Goal: Communication & Community: Answer question/provide support

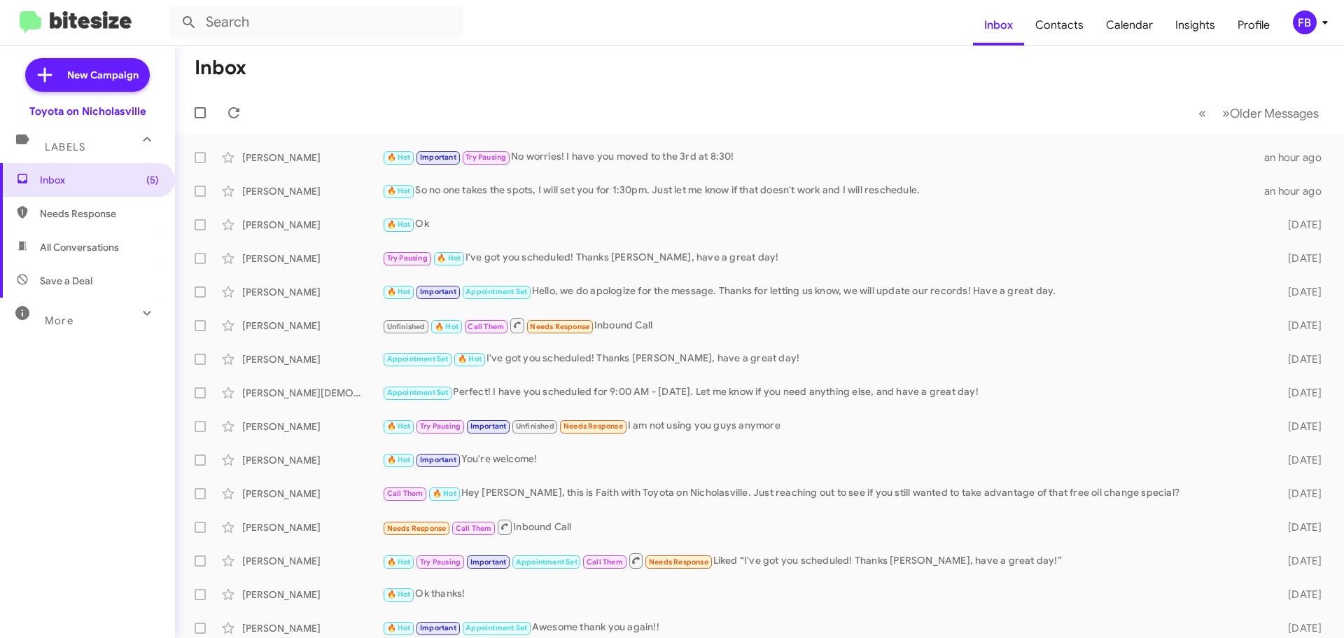
click at [85, 249] on span "All Conversations" at bounding box center [79, 247] width 79 height 14
type input "in:all-conversations"
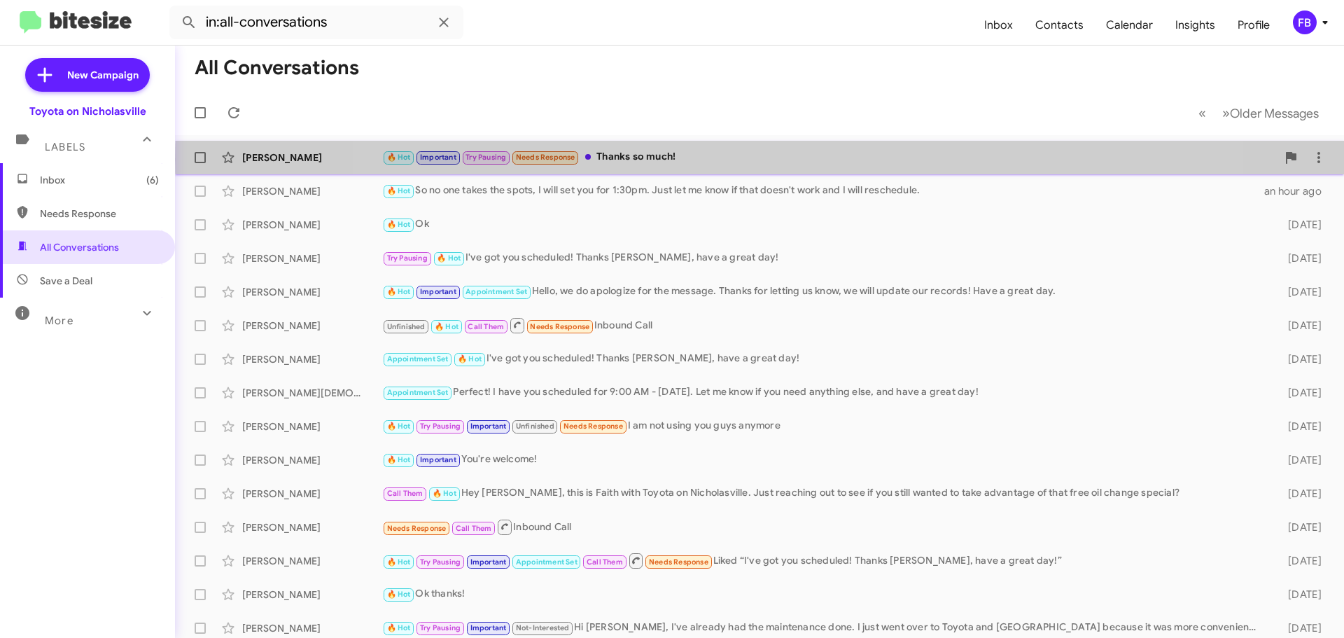
click at [784, 160] on div "🔥 Hot Important Try Pausing Needs Response Thanks so much!" at bounding box center [829, 157] width 895 height 16
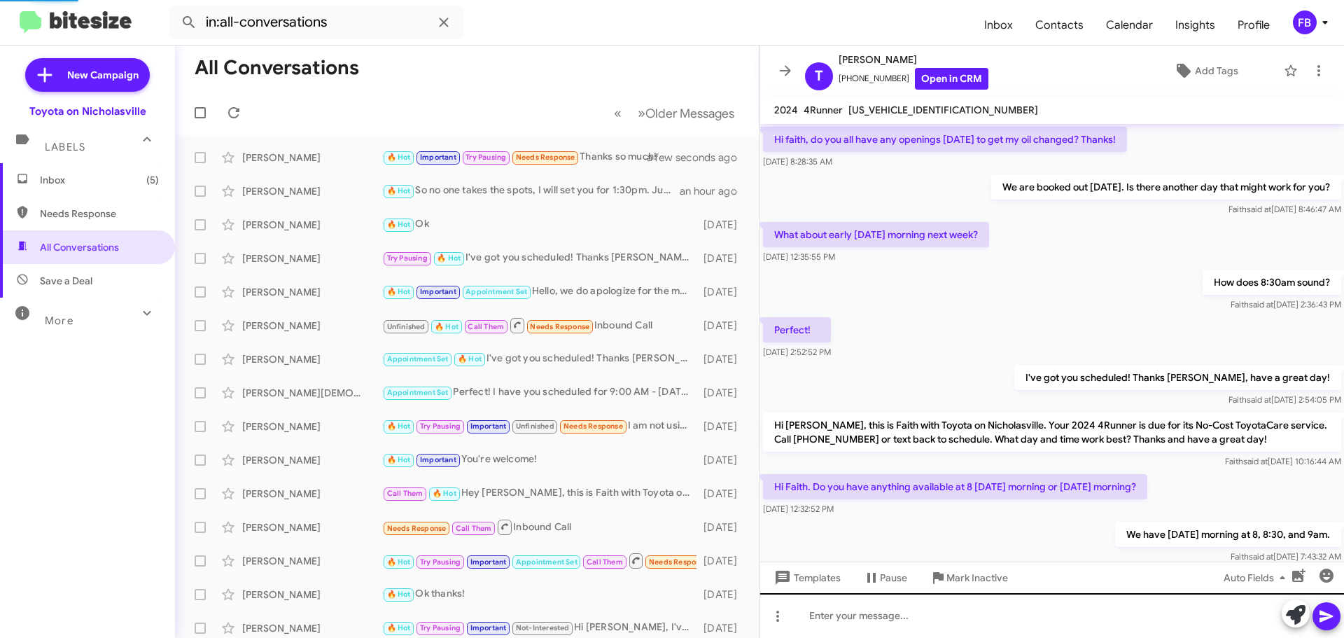
scroll to position [641, 0]
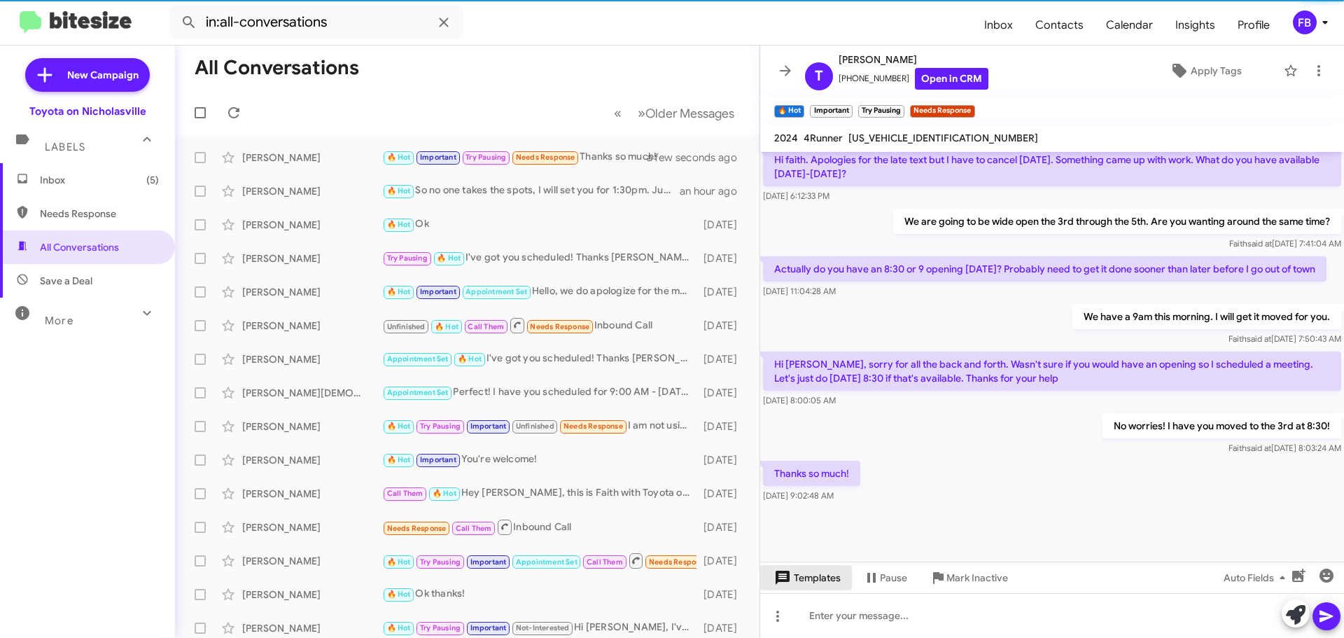
click at [825, 585] on span "Templates" at bounding box center [806, 577] width 69 height 25
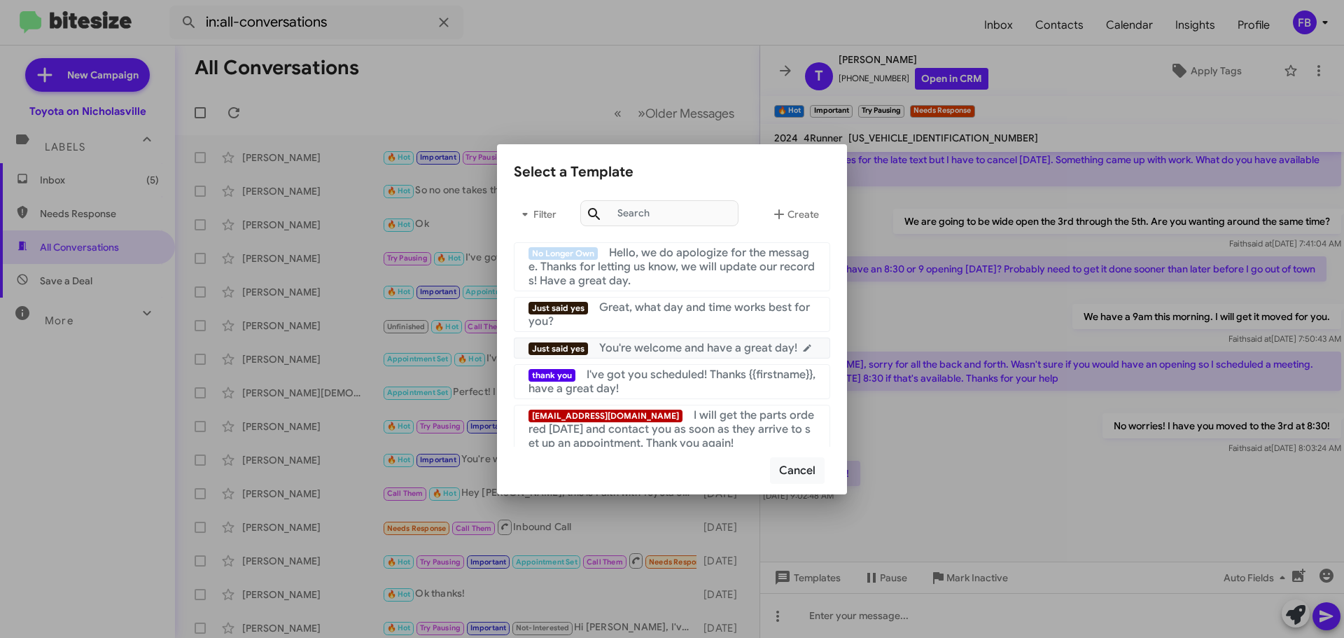
click at [707, 354] on span "You're welcome and have a great day!" at bounding box center [698, 348] width 198 height 14
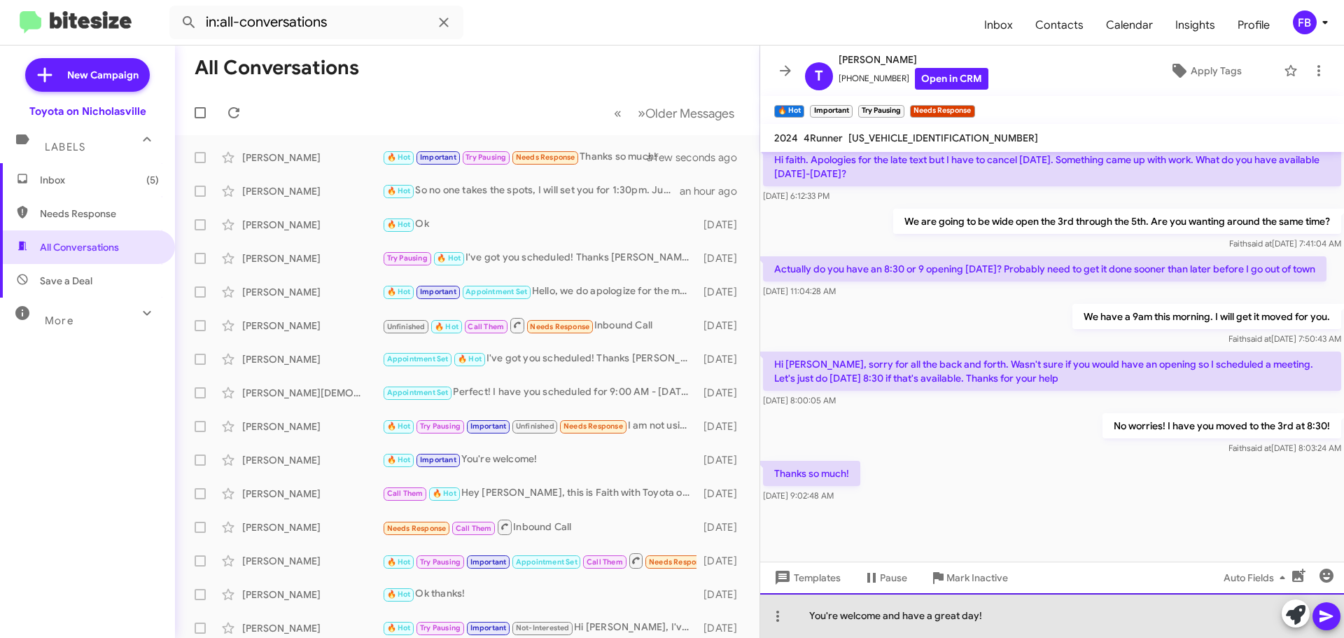
drag, startPoint x: 973, startPoint y: 618, endPoint x: 882, endPoint y: 614, distance: 91.1
click at [882, 614] on div "You're welcome and have a great day!" at bounding box center [1052, 615] width 584 height 45
click at [953, 608] on div "You're welcome!" at bounding box center [1052, 615] width 584 height 45
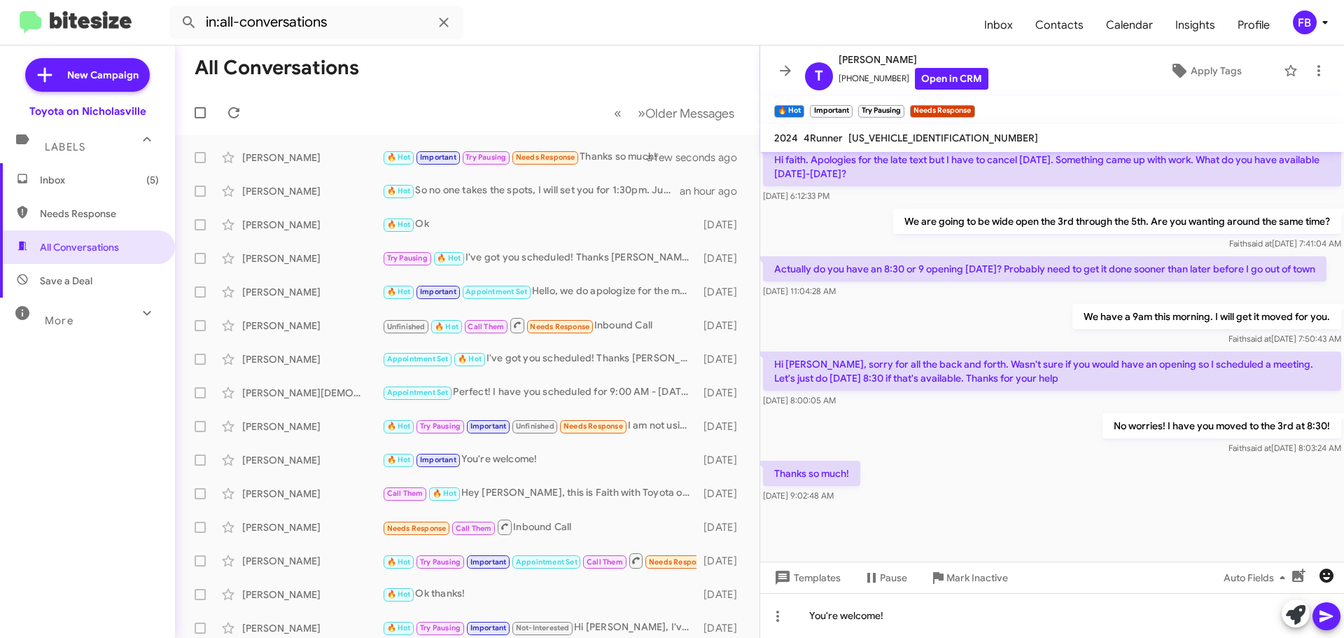
click at [1330, 580] on icon "button" at bounding box center [1327, 576] width 14 height 14
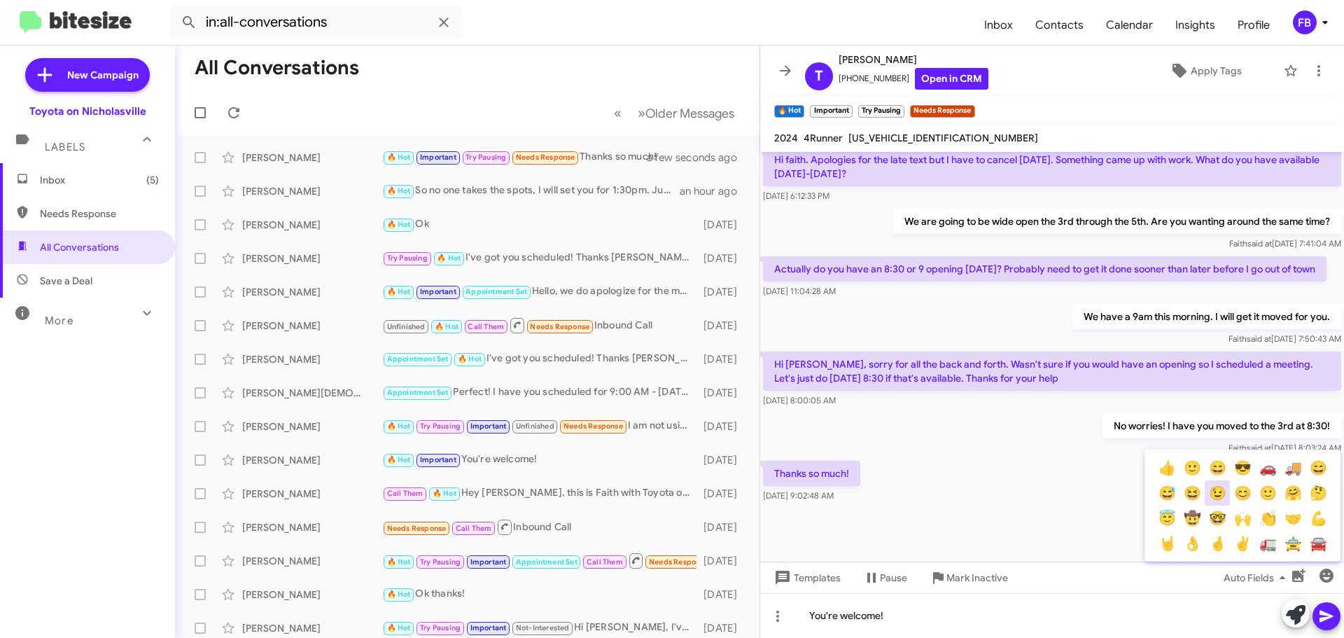
click at [1229, 496] on button "😉" at bounding box center [1217, 492] width 25 height 25
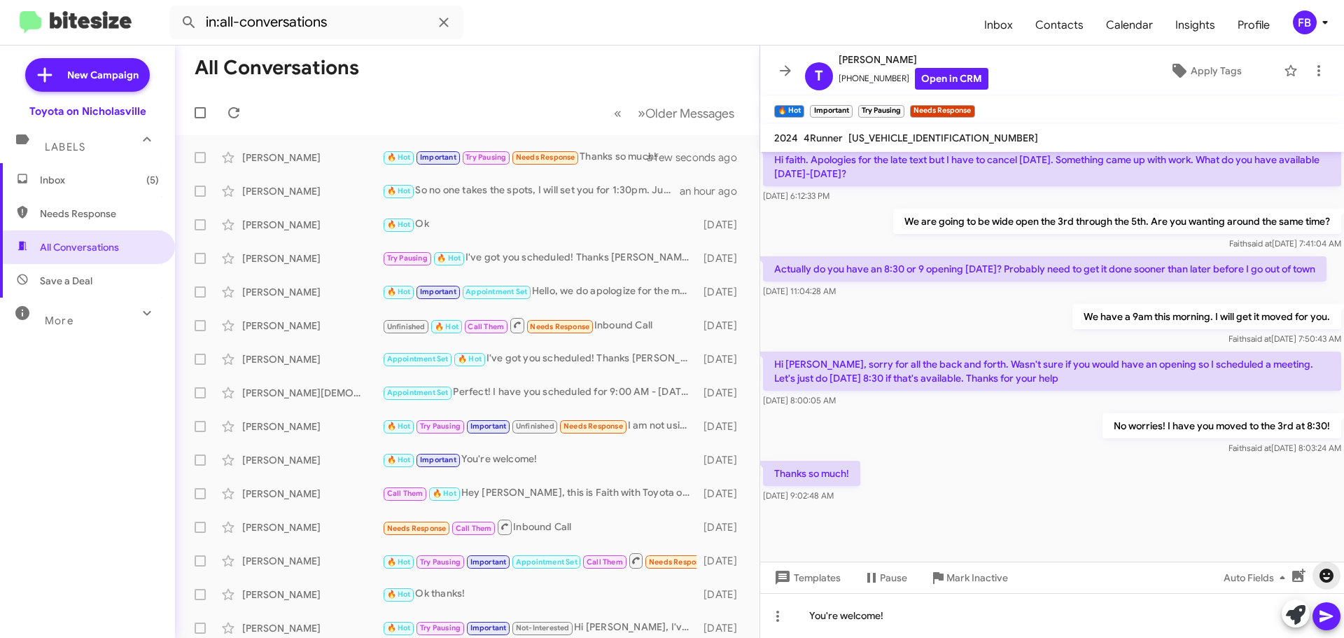
click at [1336, 571] on span "button" at bounding box center [1327, 575] width 28 height 17
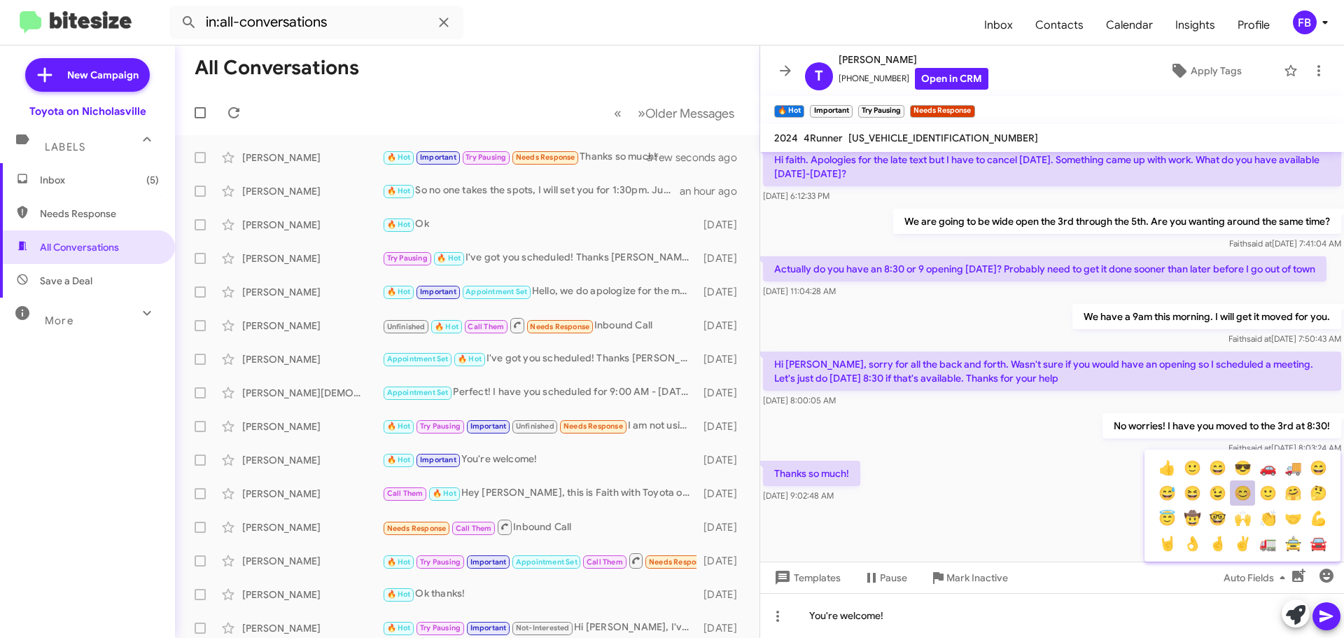
click at [1247, 495] on button "😊" at bounding box center [1242, 492] width 25 height 25
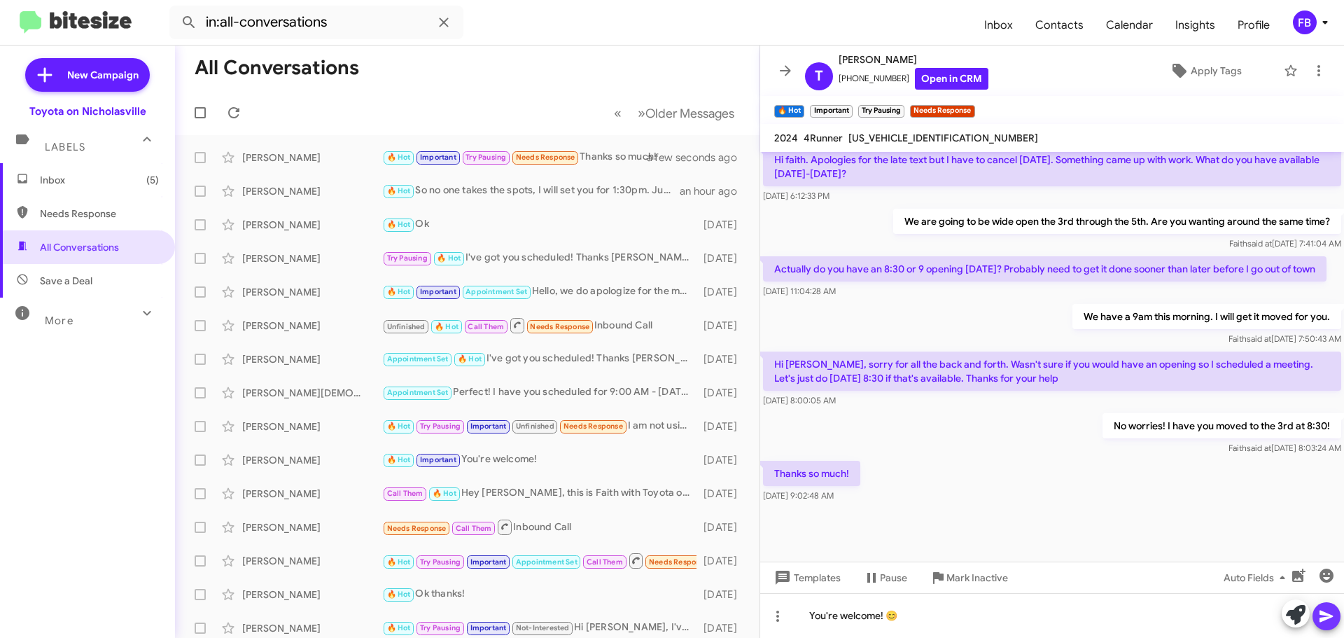
click at [1326, 625] on span at bounding box center [1327, 616] width 17 height 28
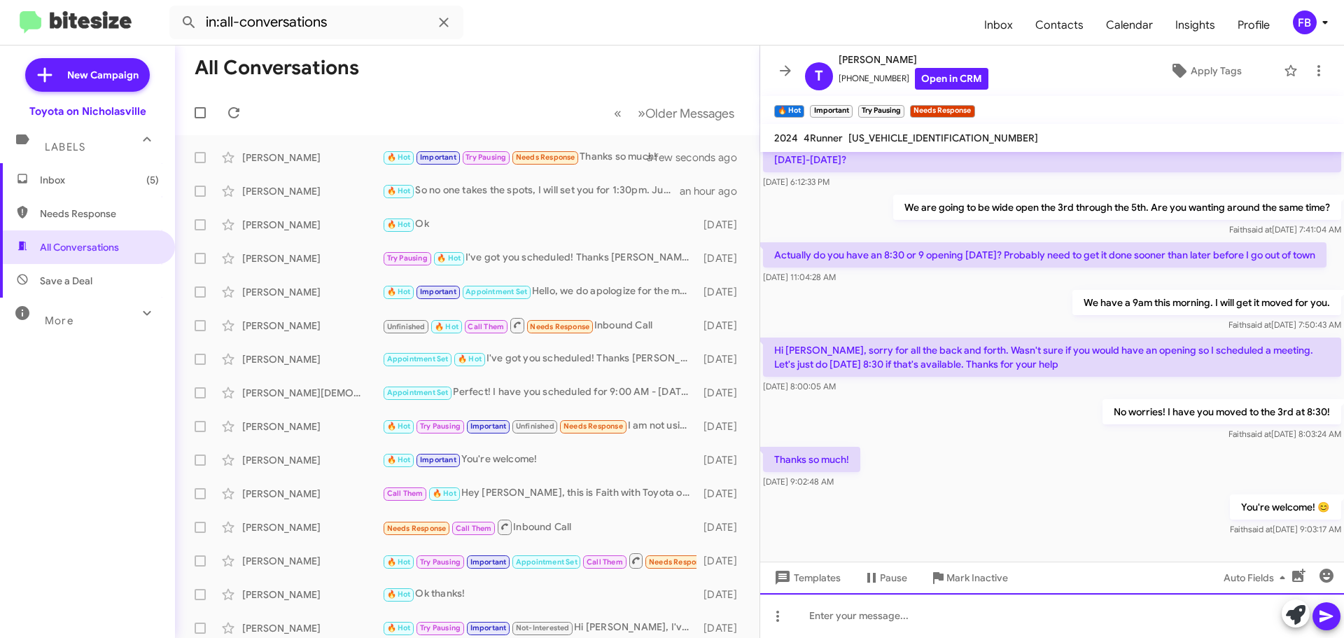
scroll to position [929, 0]
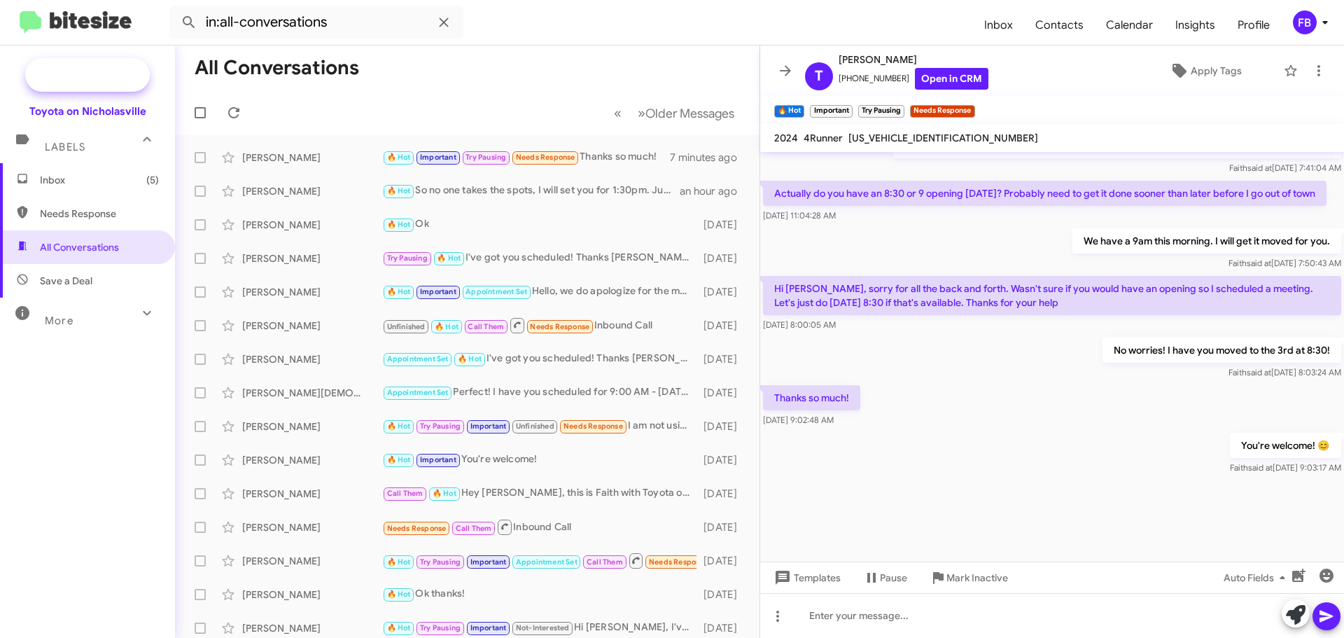
click at [113, 77] on span "New Campaign" at bounding box center [102, 75] width 71 height 14
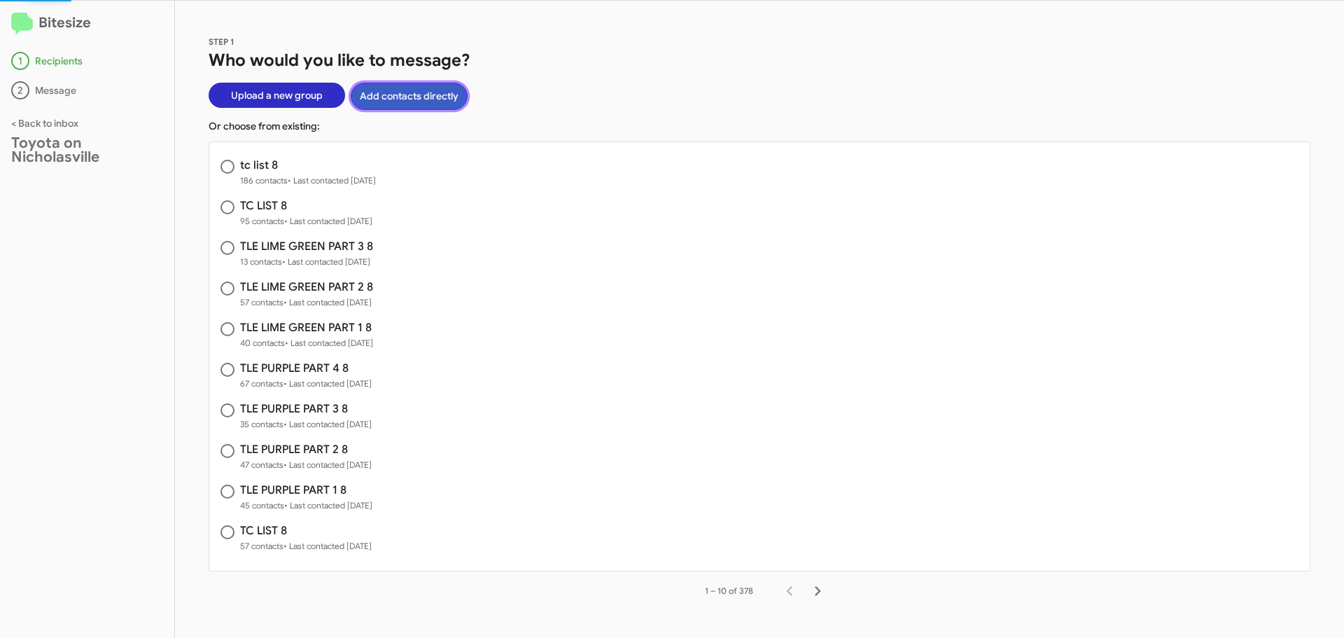
click at [391, 90] on button "Add contacts directly" at bounding box center [409, 96] width 117 height 27
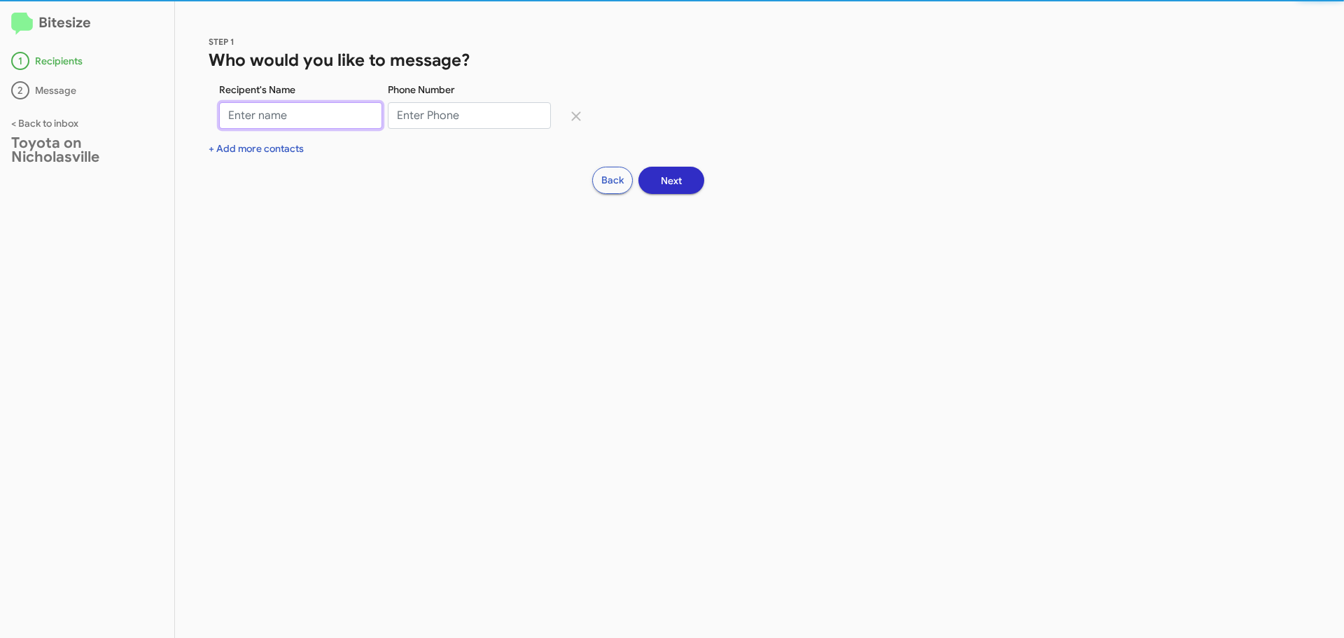
click at [285, 116] on input "Recipent's Name" at bounding box center [300, 115] width 163 height 27
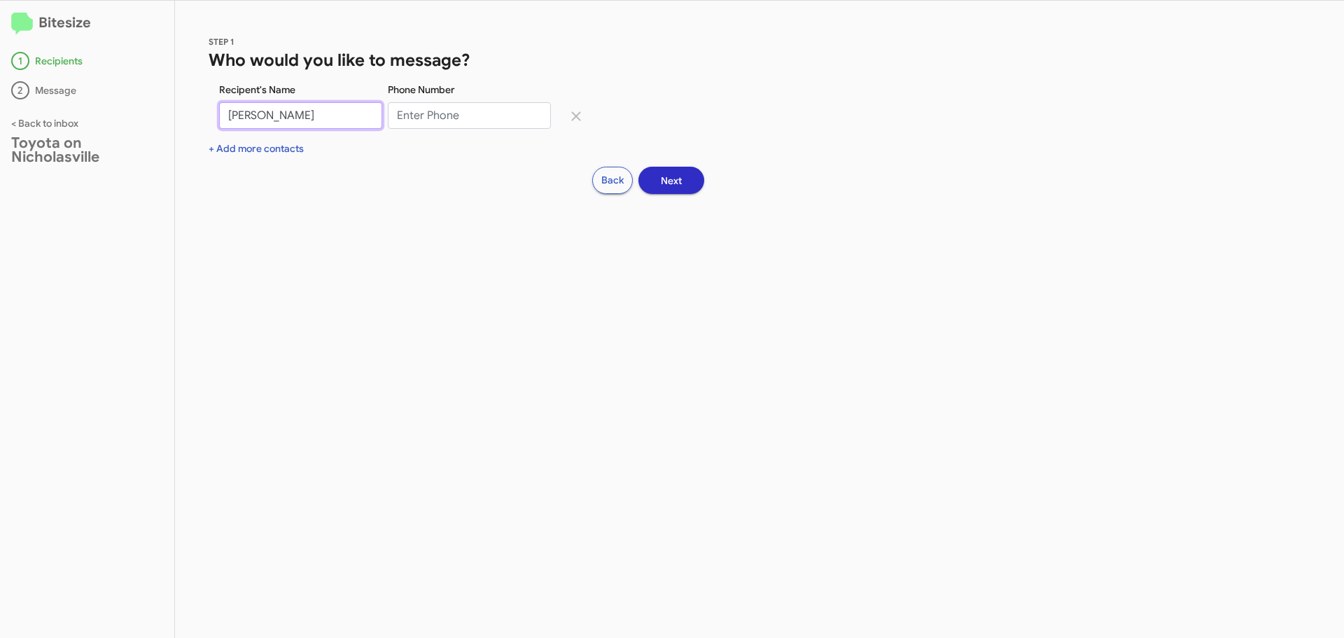
drag, startPoint x: 261, startPoint y: 113, endPoint x: 244, endPoint y: 114, distance: 16.9
click at [244, 114] on input "[PERSON_NAME]" at bounding box center [300, 115] width 163 height 27
type input "[PERSON_NAME]"
click at [406, 120] on input "Phone Number" at bounding box center [469, 115] width 163 height 27
paste input "[PHONE_NUMBER]"
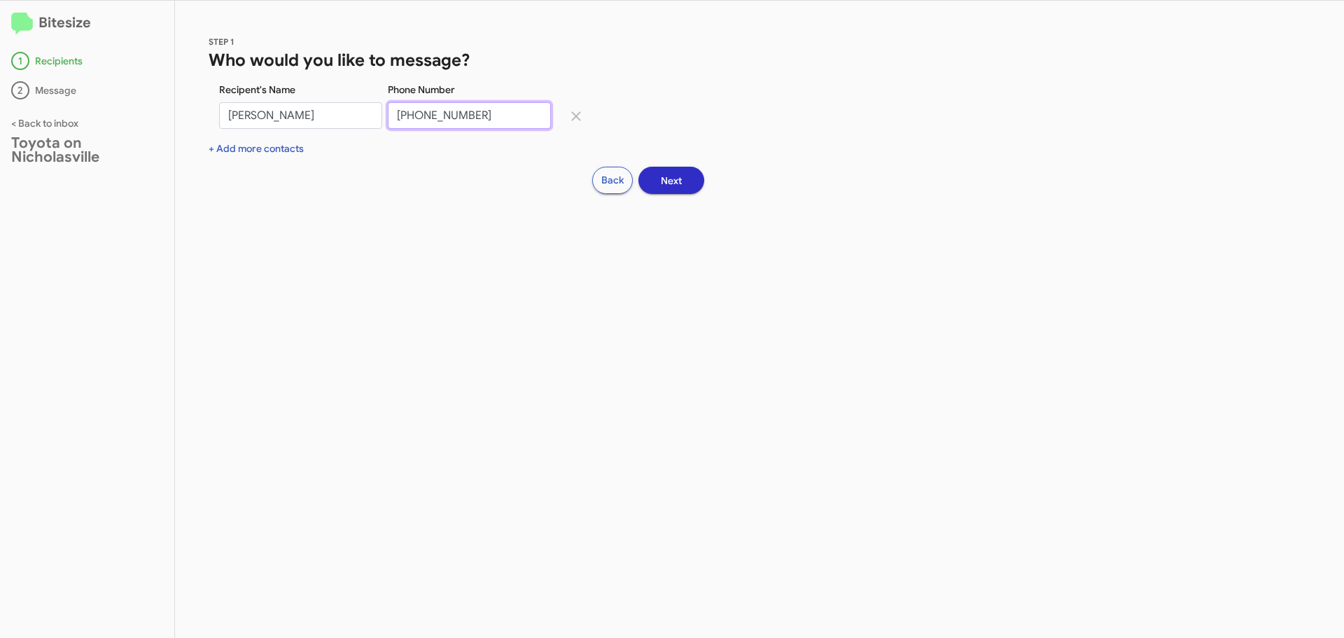
type input "[PHONE_NUMBER]"
click at [650, 179] on button "Next" at bounding box center [672, 180] width 66 height 27
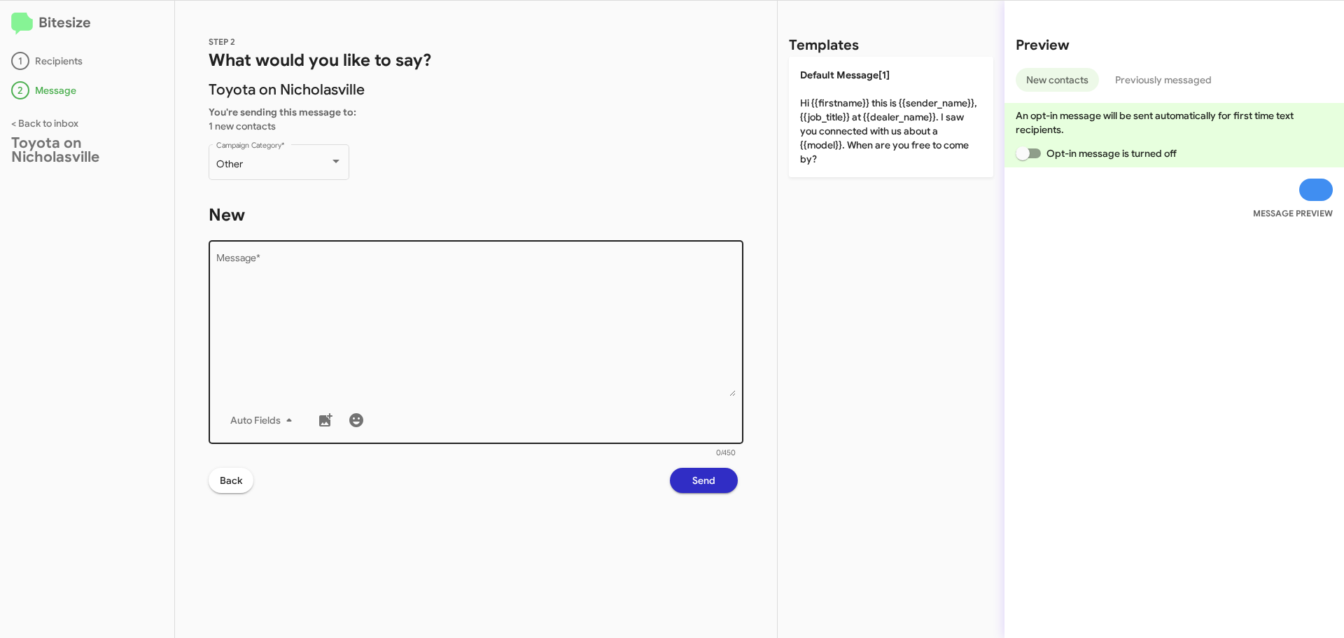
click at [324, 284] on textarea "Message *" at bounding box center [476, 324] width 520 height 143
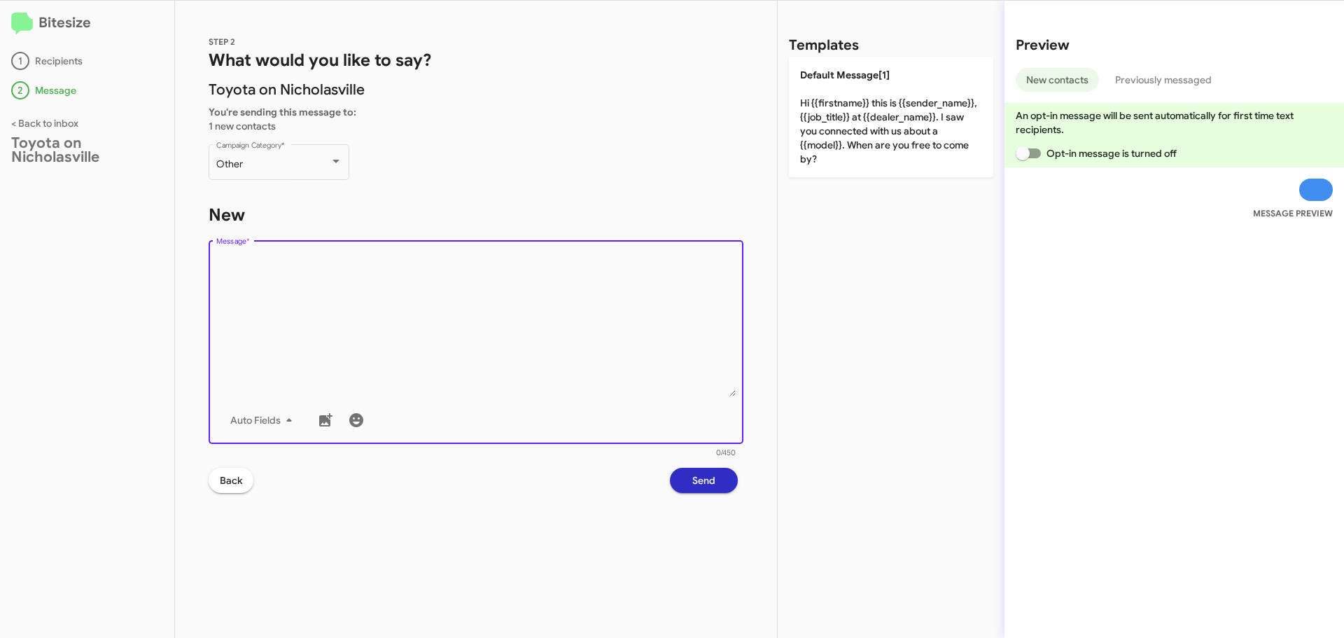
paste textarea "Hi {{firstname}}, this is Faith with Toyota on Nicholasville. Your {{make}} {{m…"
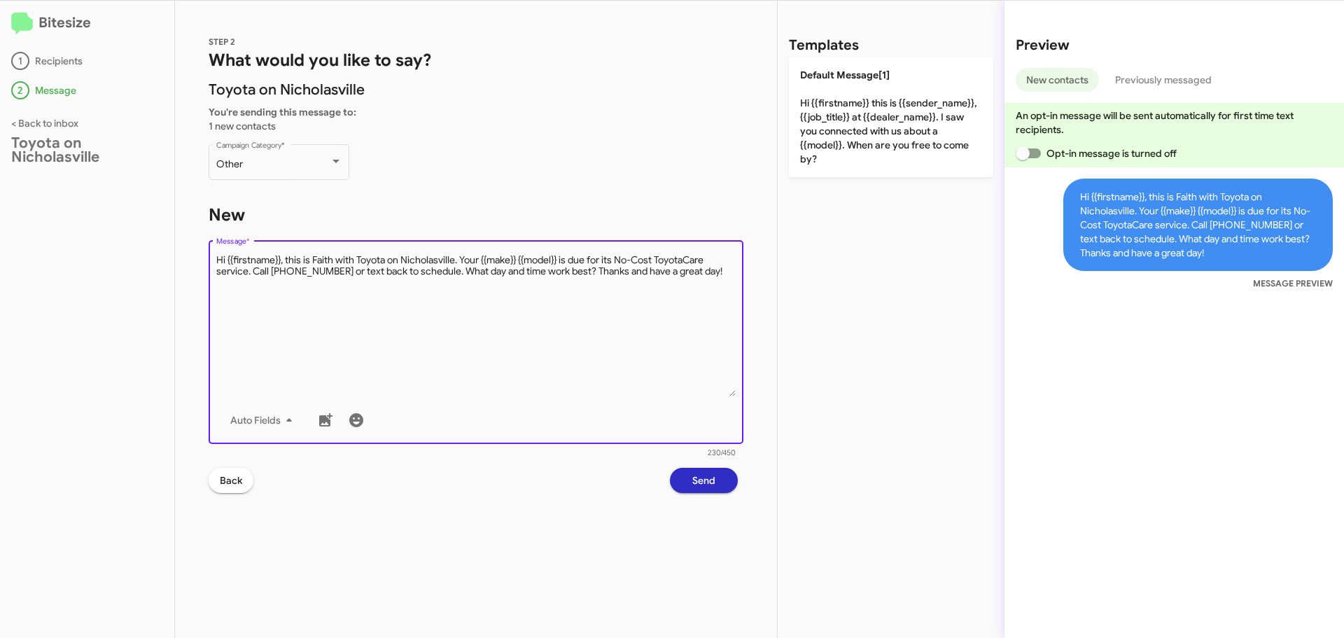
drag, startPoint x: 482, startPoint y: 260, endPoint x: 562, endPoint y: 262, distance: 79.9
click at [562, 262] on textarea "Message *" at bounding box center [476, 324] width 520 height 143
type textarea "Hi {{firstname}}, this is Faith with Toyota on Nicholasville. Your 2025 Highlan…"
click at [709, 480] on span "Send" at bounding box center [704, 480] width 23 height 25
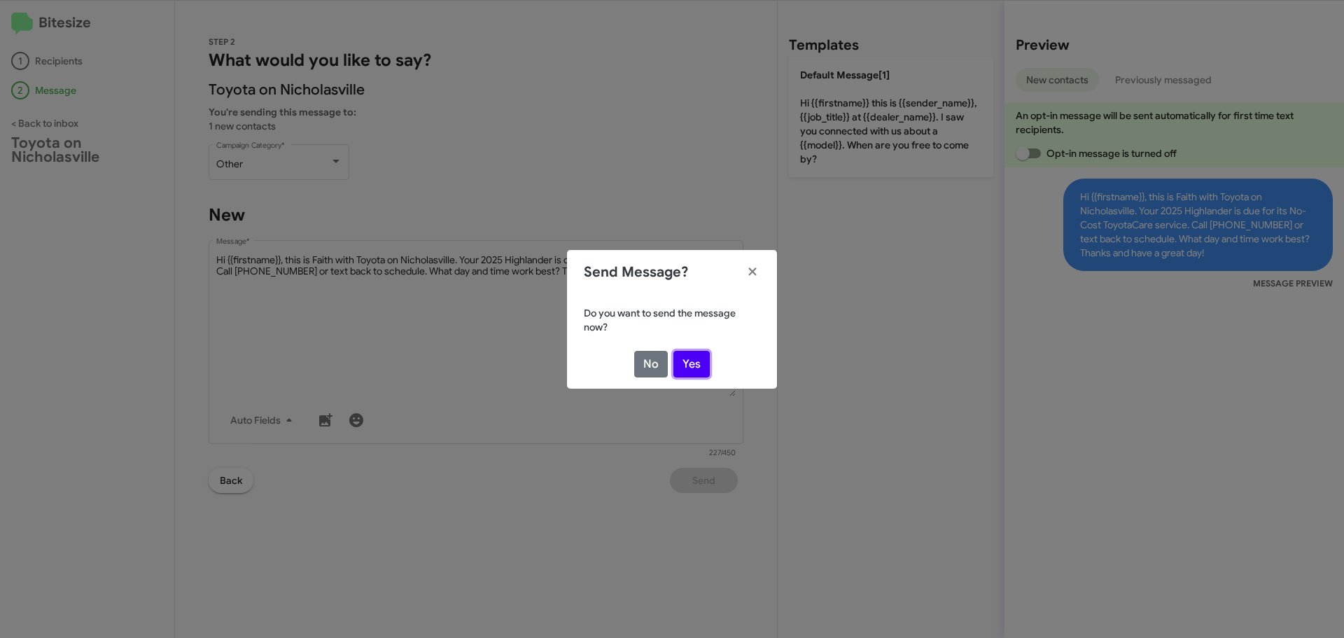
click at [693, 360] on button "Yes" at bounding box center [692, 364] width 36 height 27
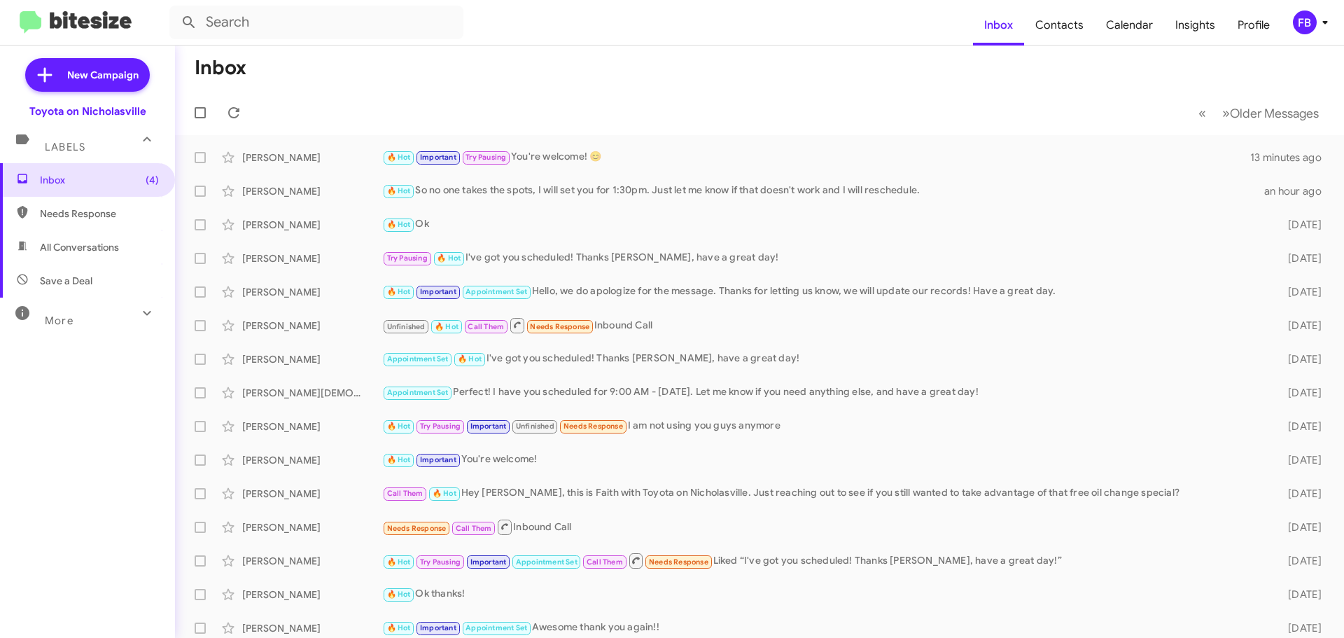
click at [62, 246] on span "All Conversations" at bounding box center [79, 247] width 79 height 14
type input "in:all-conversations"
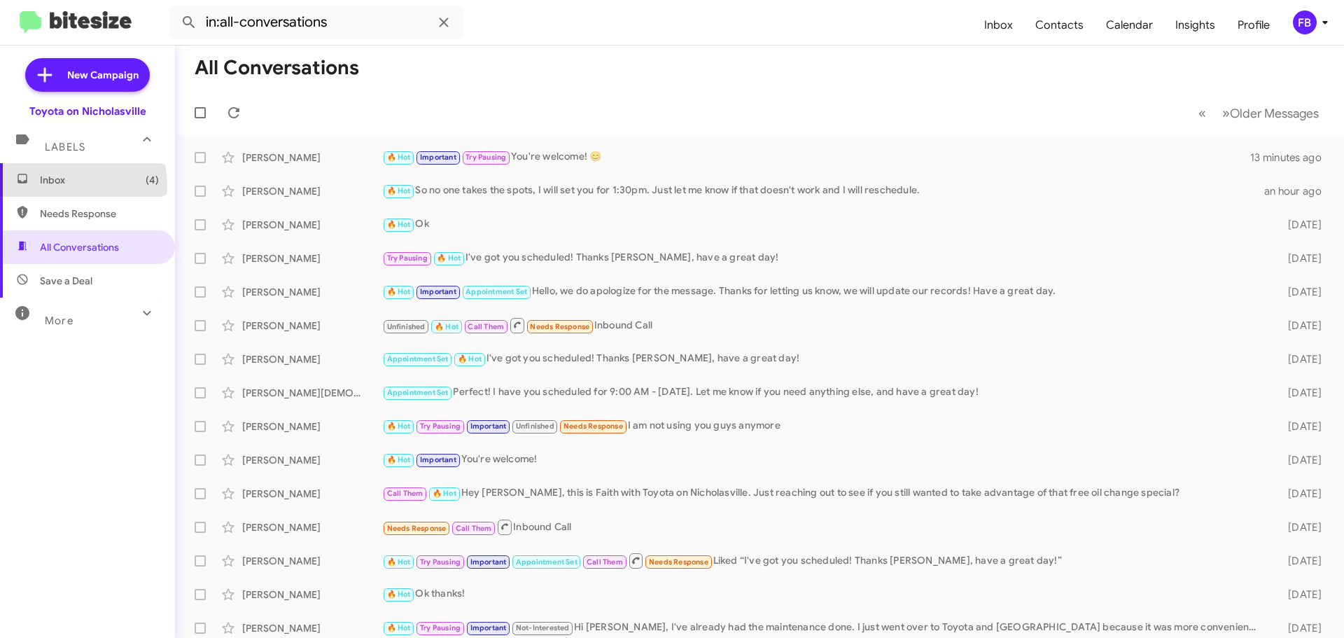
click at [73, 185] on span "Inbox (4)" at bounding box center [99, 180] width 119 height 14
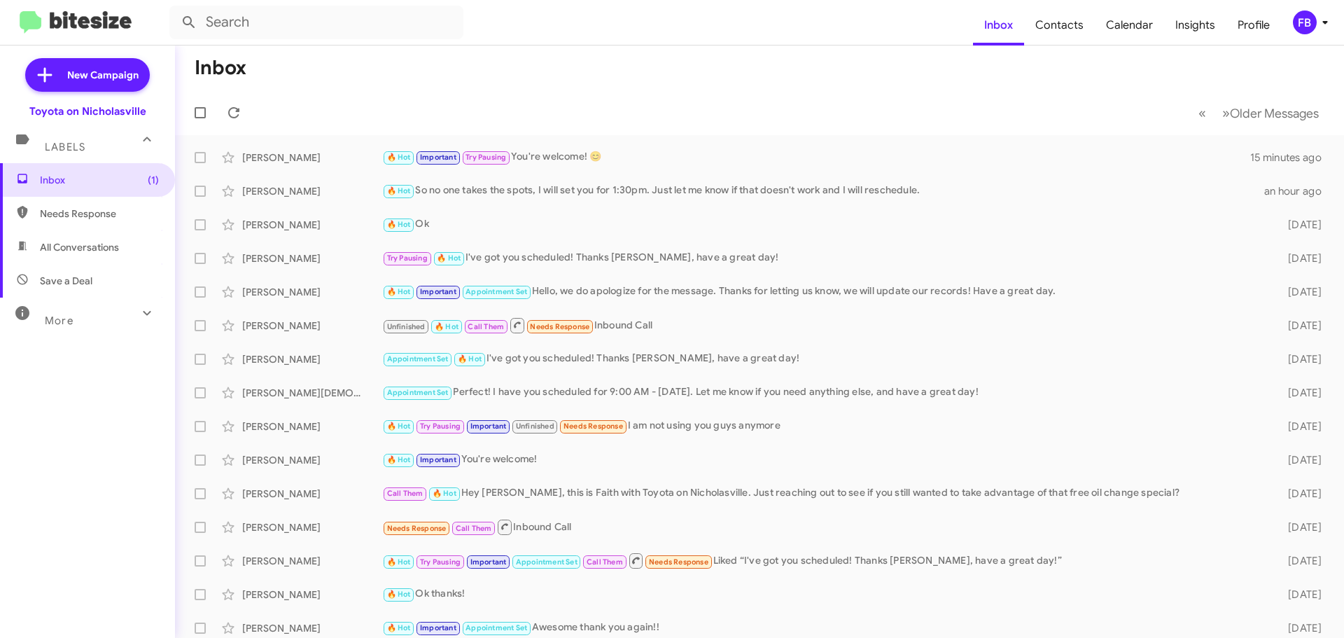
click at [59, 249] on span "All Conversations" at bounding box center [79, 247] width 79 height 14
type input "in:all-conversations"
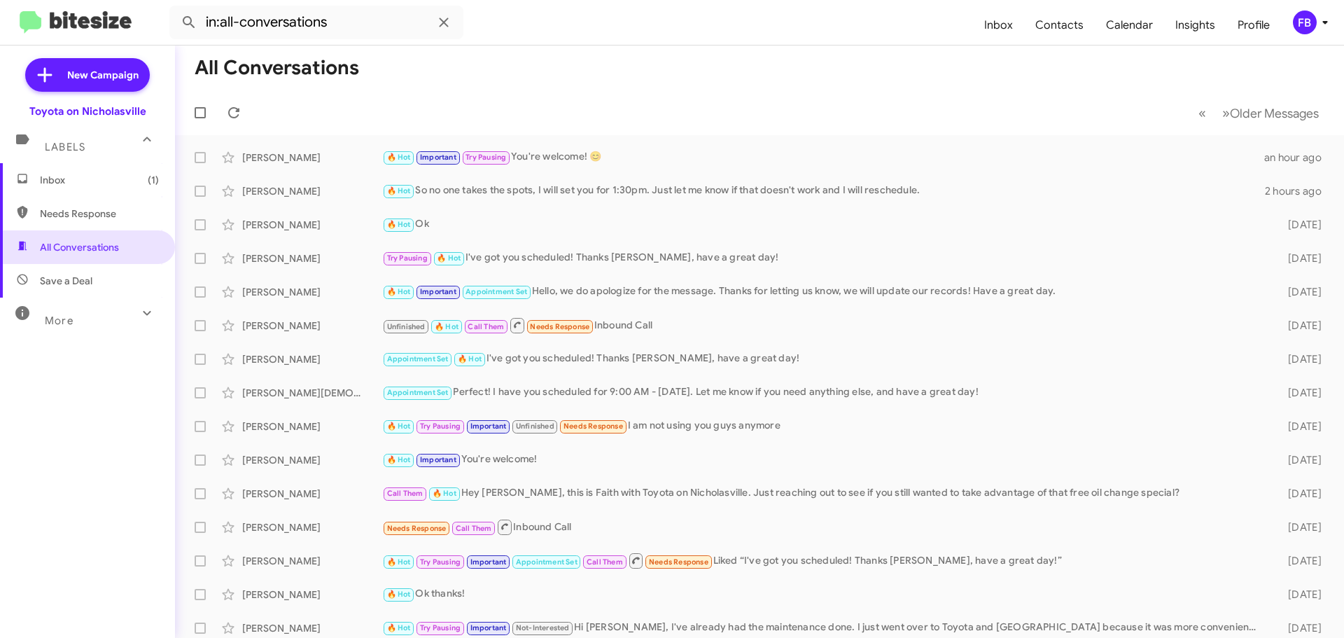
click at [108, 188] on span "Inbox (1)" at bounding box center [87, 180] width 175 height 34
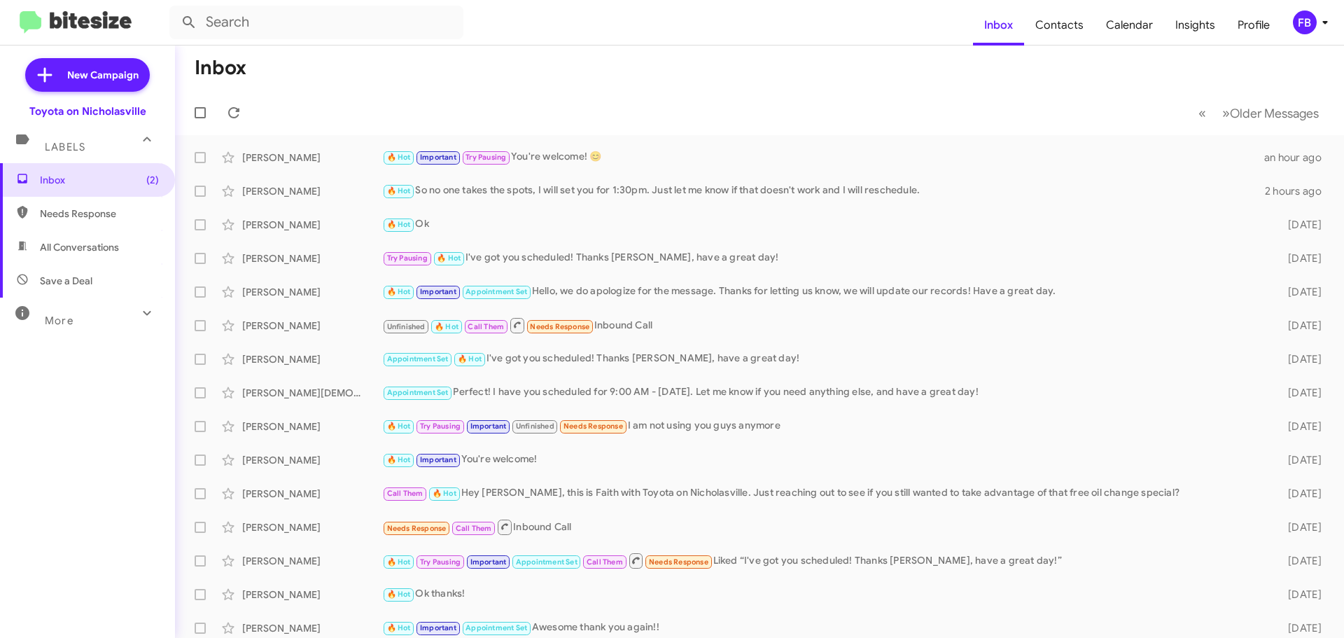
drag, startPoint x: 134, startPoint y: 242, endPoint x: 167, endPoint y: 226, distance: 36.0
click at [134, 242] on span "All Conversations" at bounding box center [87, 247] width 175 height 34
type input "in:all-conversations"
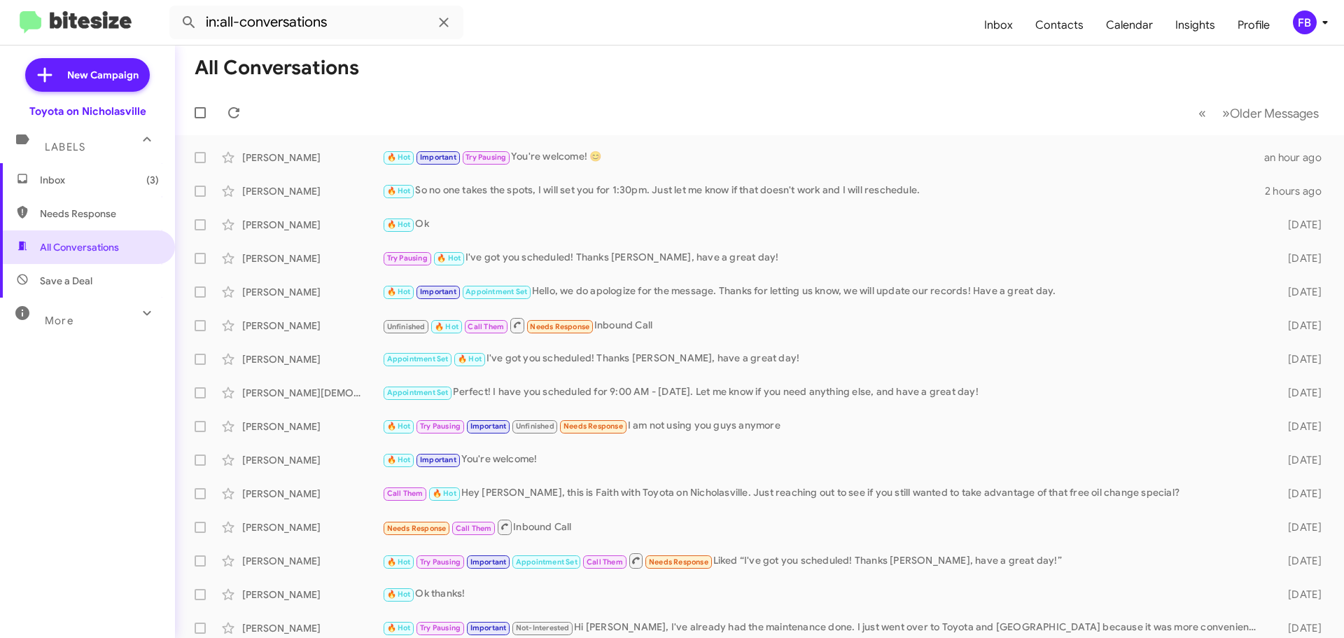
click at [120, 190] on span "Inbox (3)" at bounding box center [87, 180] width 175 height 34
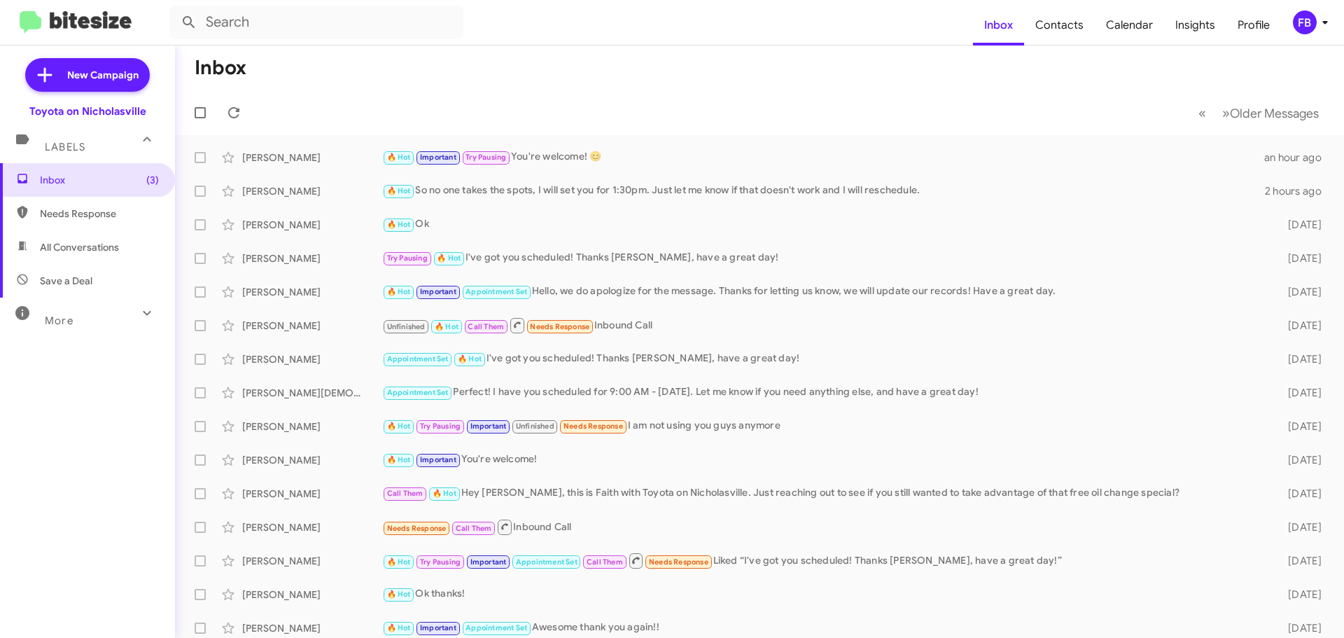
click at [98, 260] on span "All Conversations" at bounding box center [87, 247] width 175 height 34
type input "in:all-conversations"
